Goal: Find specific page/section: Find specific page/section

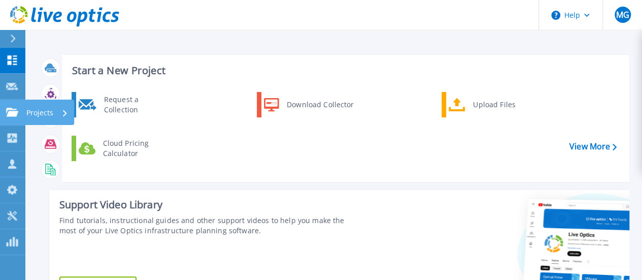
click at [47, 114] on html "Help MG Asociado de canal [PERSON_NAME] [EMAIL_ADDRESS][DOMAIN_NAME] COMERCIO Y…" at bounding box center [321, 120] width 642 height 241
click at [46, 115] on p "Projects" at bounding box center [39, 113] width 27 height 26
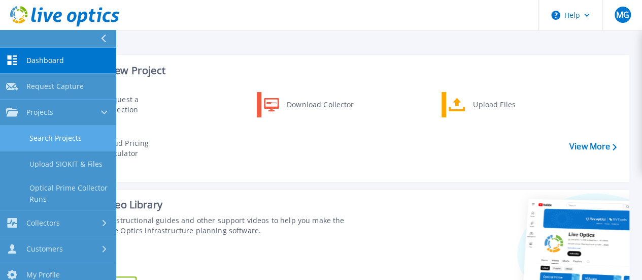
click at [46, 137] on link "Search Projects" at bounding box center [58, 138] width 116 height 26
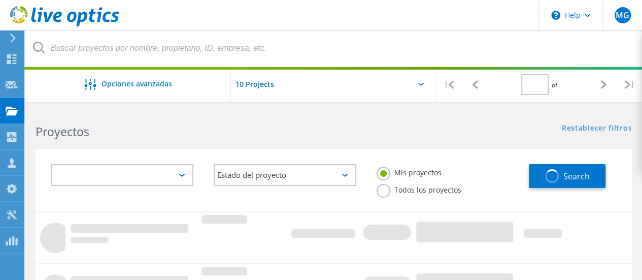
type input "1"
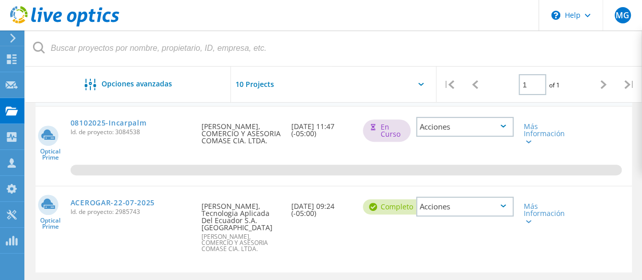
scroll to position [144, 0]
